Goal: Information Seeking & Learning: Learn about a topic

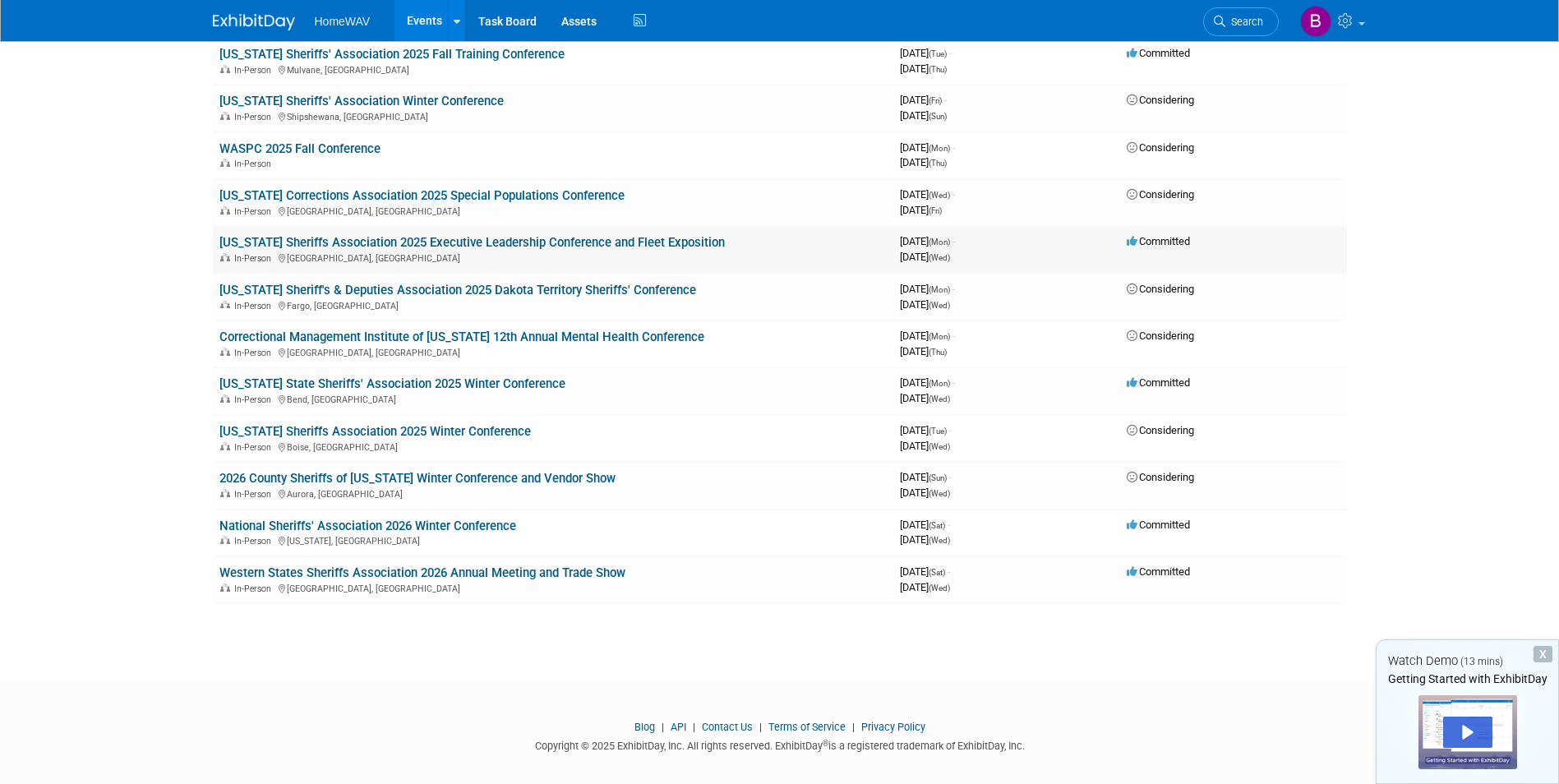
scroll to position [1065, 0]
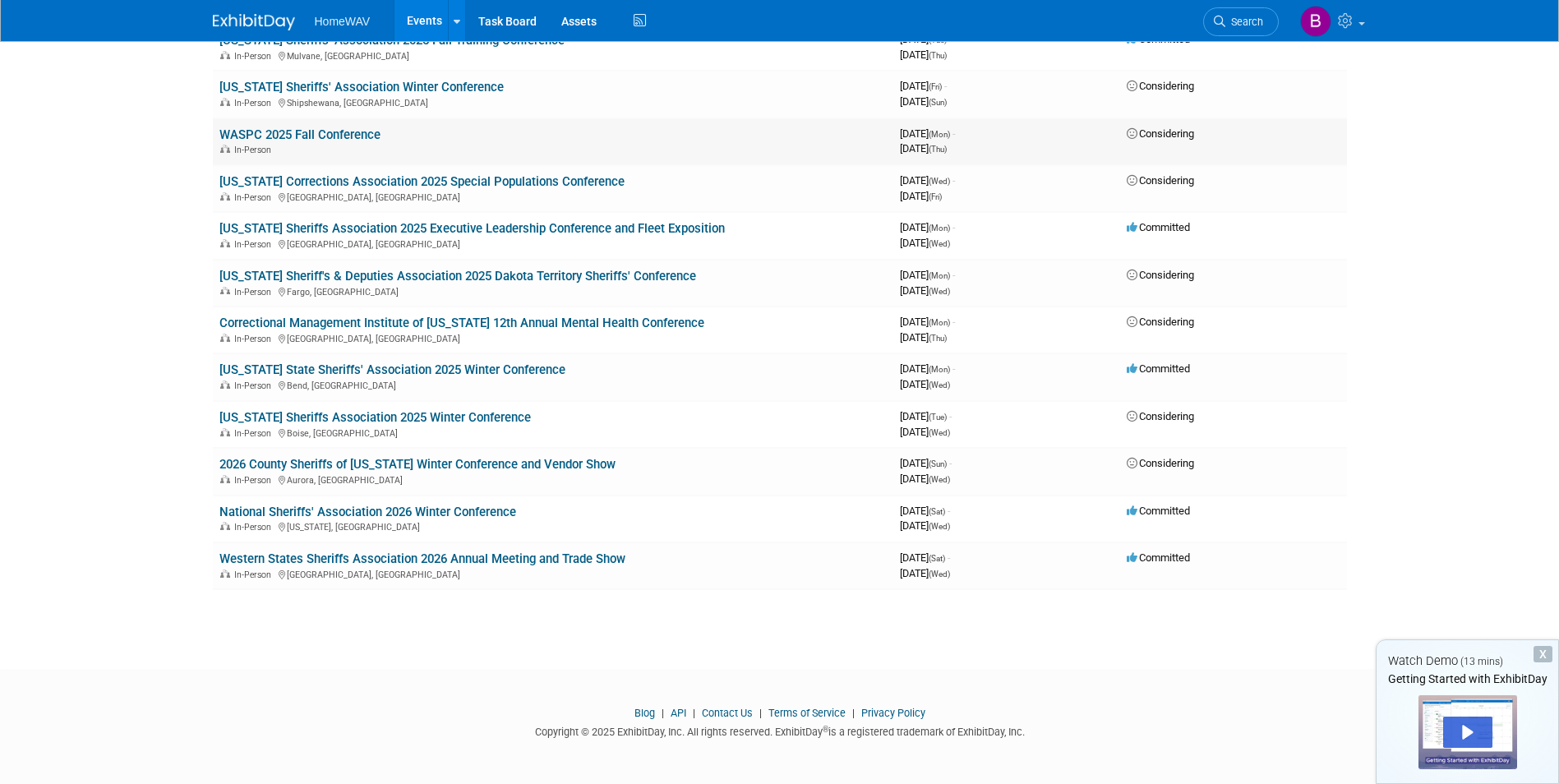
click at [337, 135] on link "WASPC 2025 Fall Conference" at bounding box center [300, 134] width 161 height 15
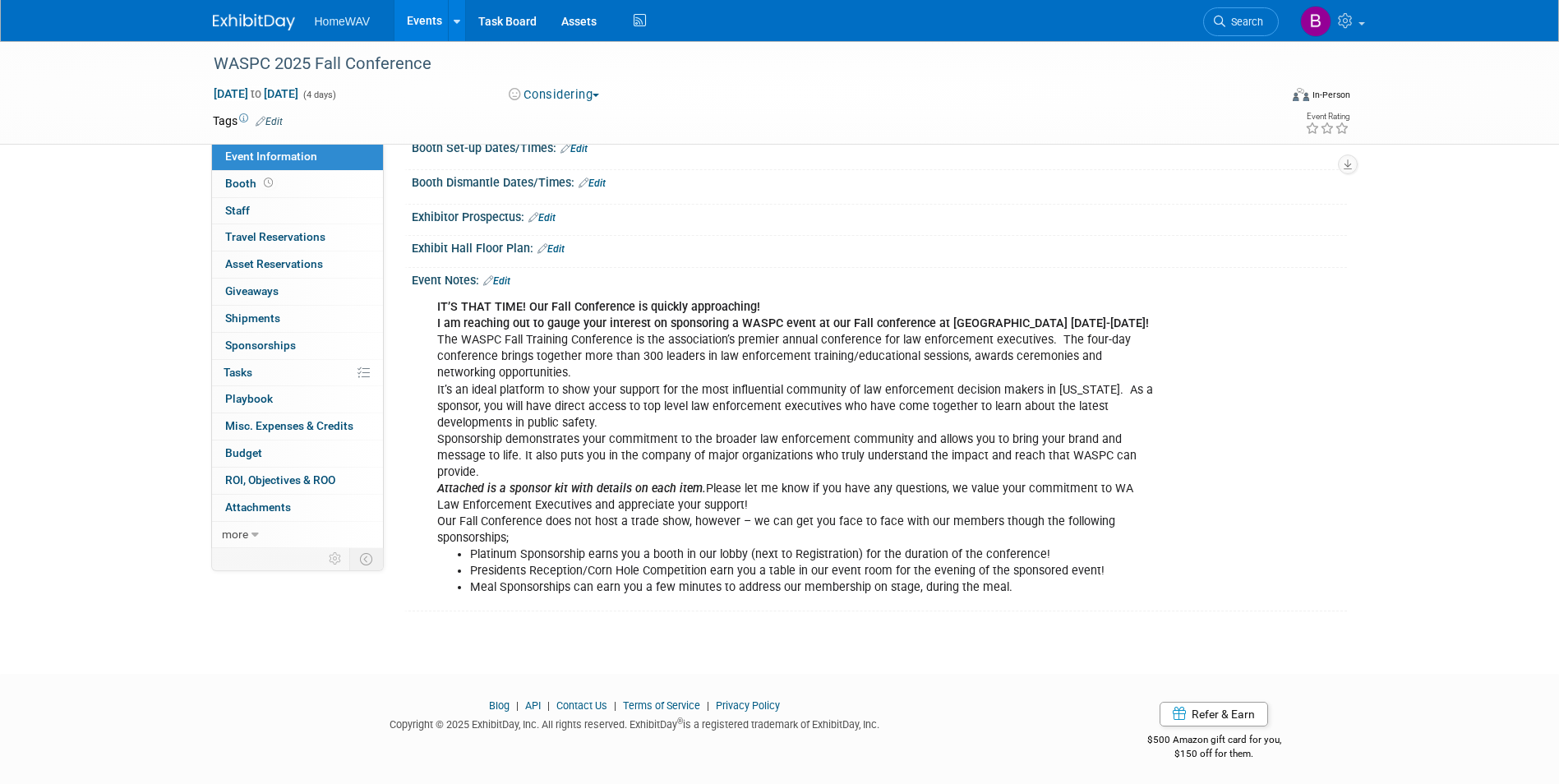
scroll to position [226, 0]
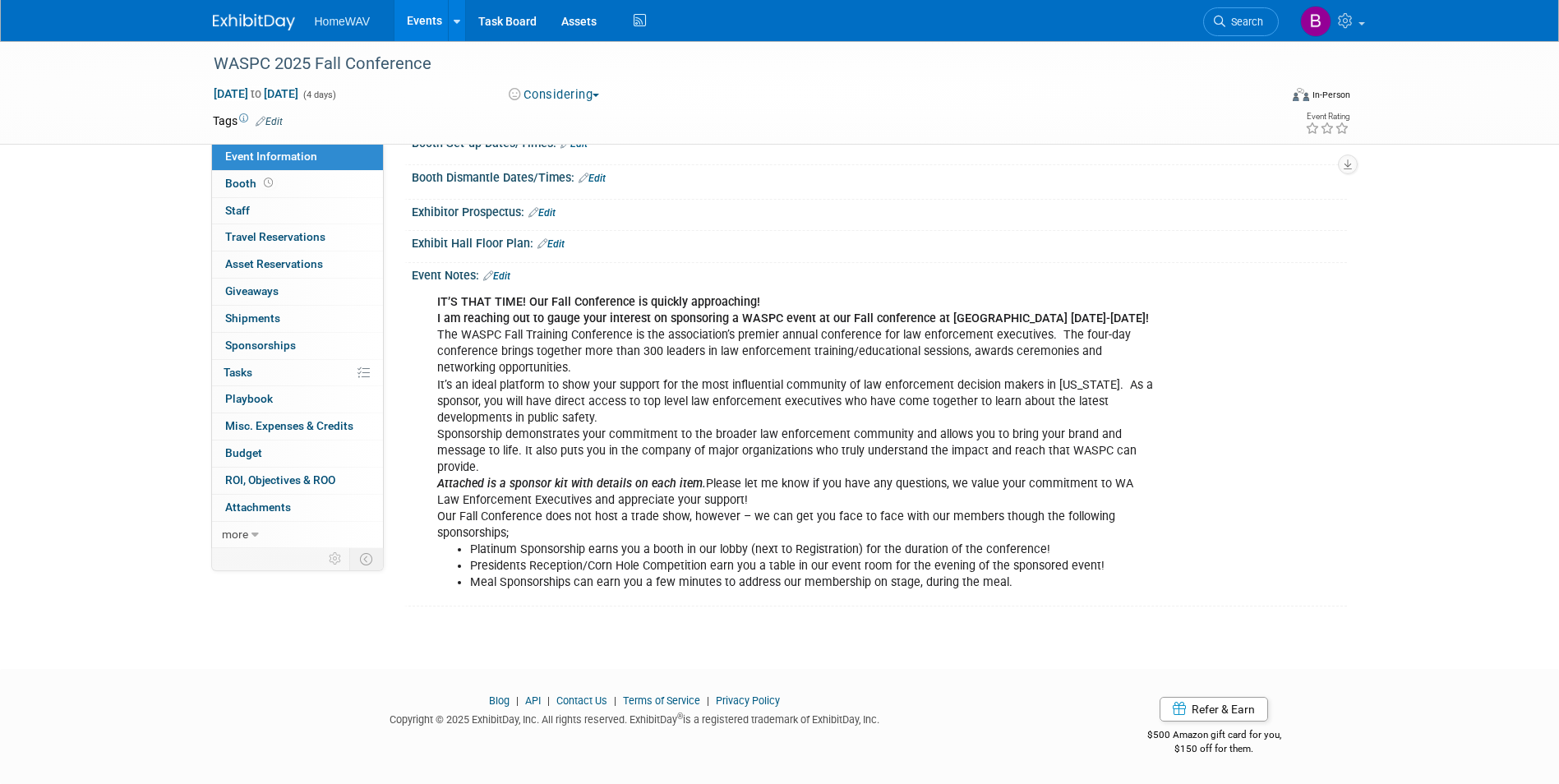
drag, startPoint x: 438, startPoint y: 320, endPoint x: 523, endPoint y: 321, distance: 85.0
click at [523, 321] on b "I am reaching out to gauge your interest on sponsoring a WASPC event at our Fal…" at bounding box center [793, 318] width 711 height 14
copy b "[DATE]-[DATE]"
click at [742, 476] on div "IT’S THAT TIME! Our Fall Conference is quickly approaching! I am reaching out t…" at bounding box center [796, 442] width 741 height 313
